Goal: Task Accomplishment & Management: Complete application form

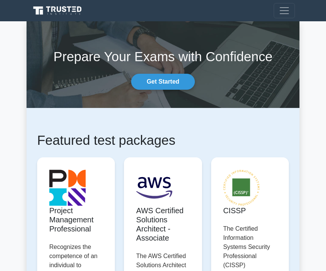
click at [290, 9] on button "Toggle navigation" at bounding box center [284, 10] width 21 height 15
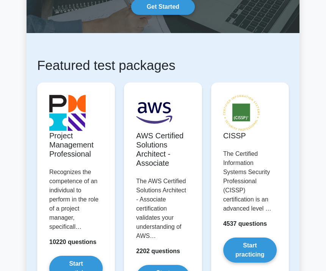
scroll to position [152, 0]
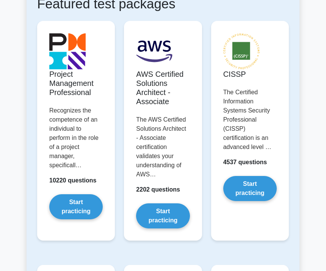
click at [83, 216] on link "Start practicing" at bounding box center [76, 206] width 54 height 25
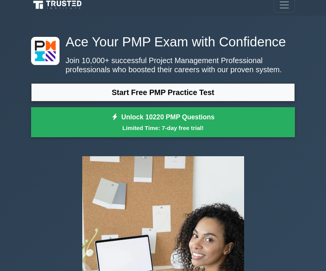
click at [287, 6] on span "Toggle navigation" at bounding box center [284, 5] width 11 height 11
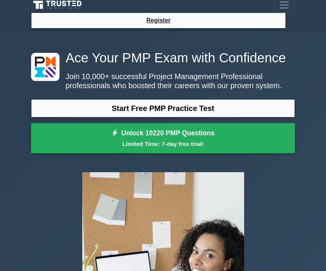
click at [180, 23] on li "Register" at bounding box center [158, 21] width 255 height 16
click at [161, 19] on link "Register" at bounding box center [158, 20] width 33 height 9
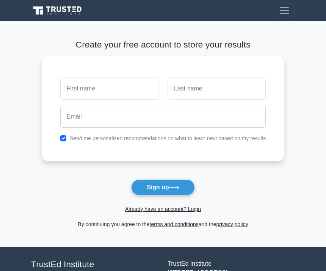
click at [186, 208] on link "Already have an account? Login" at bounding box center [163, 209] width 76 height 6
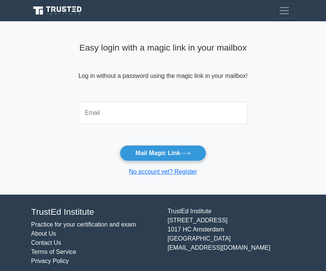
click at [161, 110] on input "email" at bounding box center [163, 113] width 169 height 22
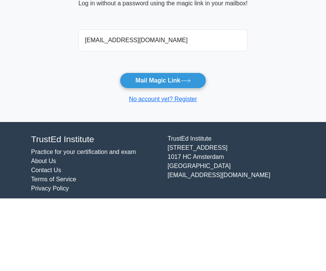
type input "[EMAIL_ADDRESS][DOMAIN_NAME]"
click at [191, 151] on icon at bounding box center [186, 153] width 10 height 4
